Goal: Transaction & Acquisition: Purchase product/service

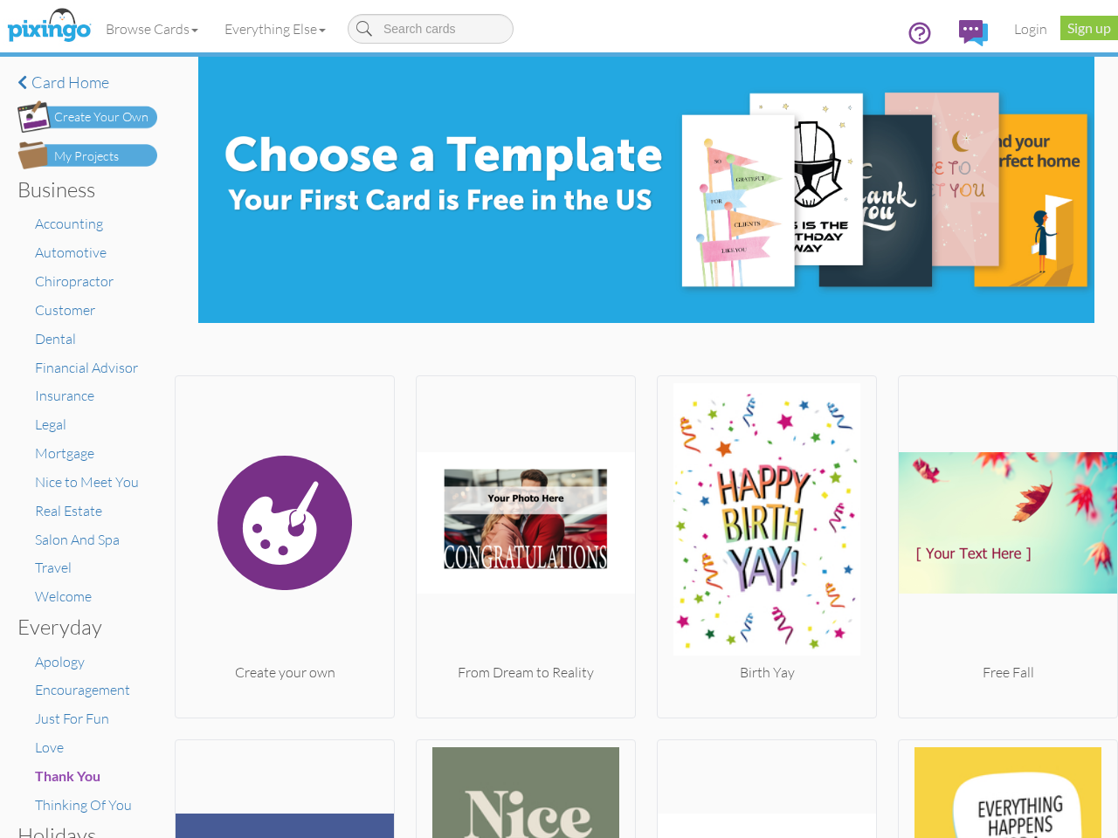
click at [559, 419] on img at bounding box center [526, 522] width 218 height 279
click at [153, 29] on body "Toggle navigation Visit Pixingo Mobile Browse Cards Business Accounting Automot…" at bounding box center [559, 419] width 1118 height 838
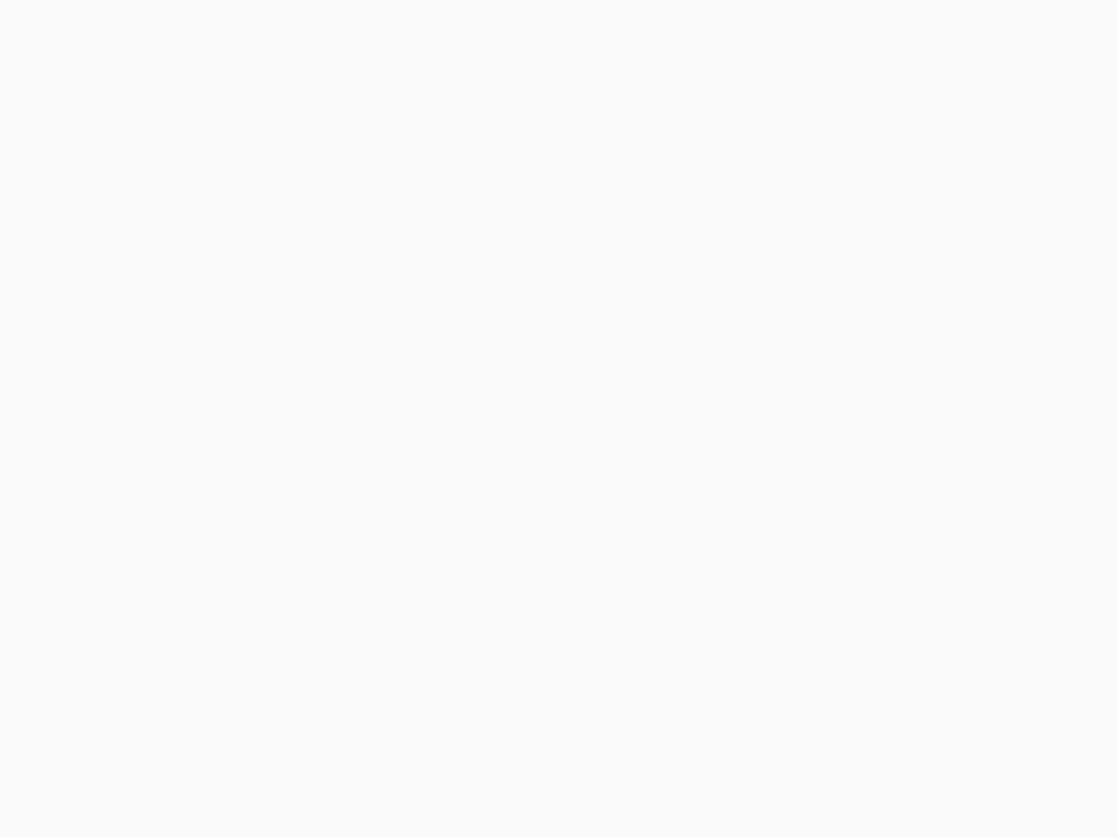
click at [279, 29] on body at bounding box center [559, 419] width 1118 height 838
click at [283, 542] on body at bounding box center [559, 419] width 1118 height 838
click at [521, 542] on body at bounding box center [559, 419] width 1118 height 838
click at [758, 542] on body at bounding box center [559, 419] width 1118 height 838
click at [995, 542] on body at bounding box center [559, 419] width 1118 height 838
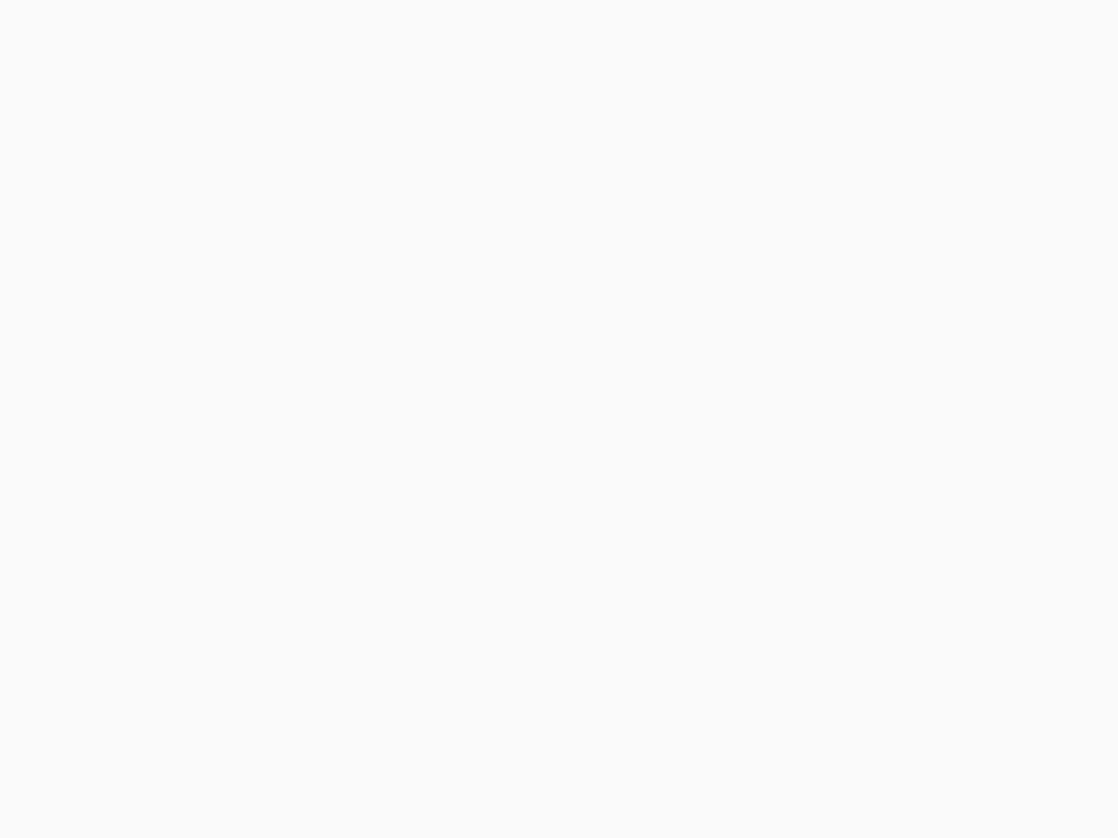
click at [283, 787] on body at bounding box center [559, 419] width 1118 height 838
click at [521, 787] on body at bounding box center [559, 419] width 1118 height 838
click at [758, 787] on body at bounding box center [559, 419] width 1118 height 838
